Goal: Information Seeking & Learning: Learn about a topic

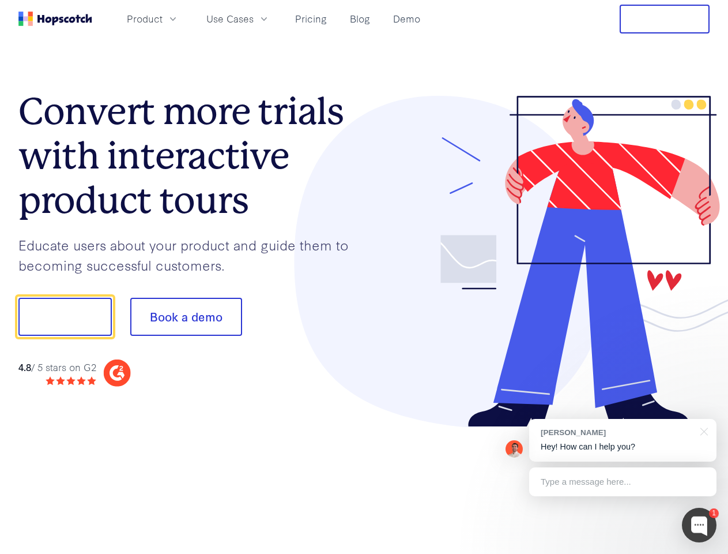
click at [364, 277] on div at bounding box center [537, 262] width 346 height 332
click at [163, 18] on span "Product" at bounding box center [145, 19] width 36 height 14
click at [254, 18] on span "Use Cases" at bounding box center [229, 19] width 47 height 14
click at [665, 19] on button "Free Trial" at bounding box center [665, 19] width 90 height 29
click at [65, 317] on button "Show me!" at bounding box center [64, 317] width 93 height 38
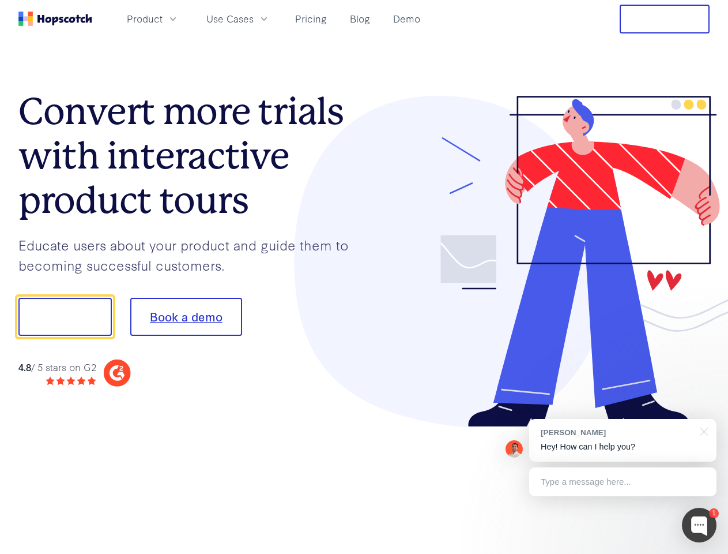
click at [186, 317] on button "Book a demo" at bounding box center [186, 317] width 112 height 38
click at [699, 525] on div at bounding box center [699, 524] width 35 height 35
click at [623, 440] on div "[PERSON_NAME] Hey! How can I help you?" at bounding box center [622, 440] width 187 height 43
click at [702, 430] on div at bounding box center [702, 431] width 29 height 24
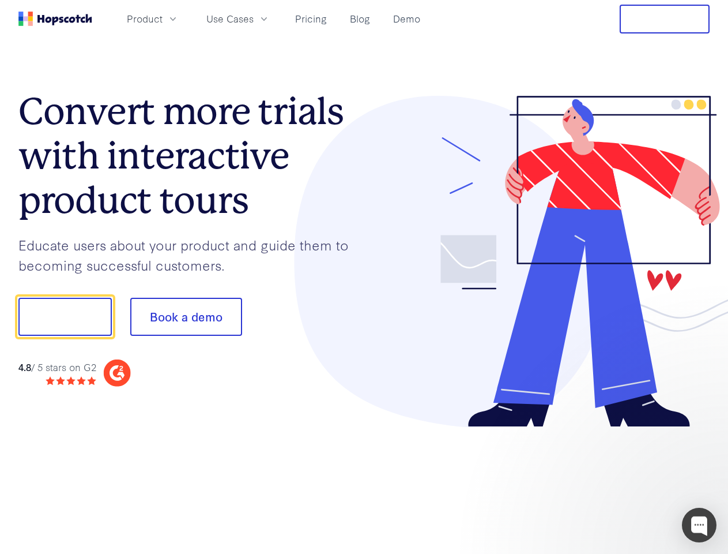
click at [623, 481] on div at bounding box center [608, 315] width 216 height 385
